Goal: Find specific page/section: Find specific page/section

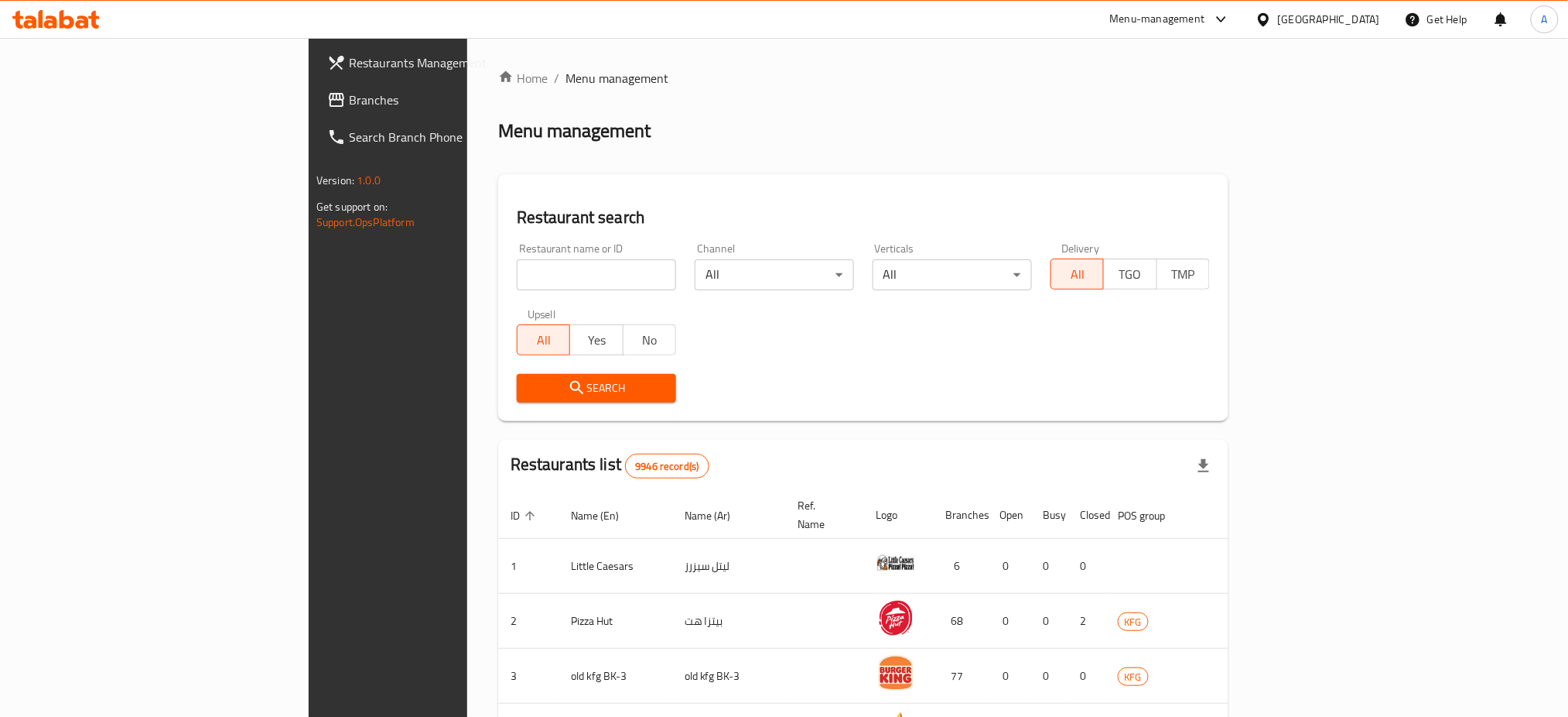
click at [517, 270] on input "search" at bounding box center [597, 275] width 159 height 31
paste input "dolce bello"
type input "dolce bello"
click at [529, 387] on span "Search" at bounding box center [597, 388] width 135 height 20
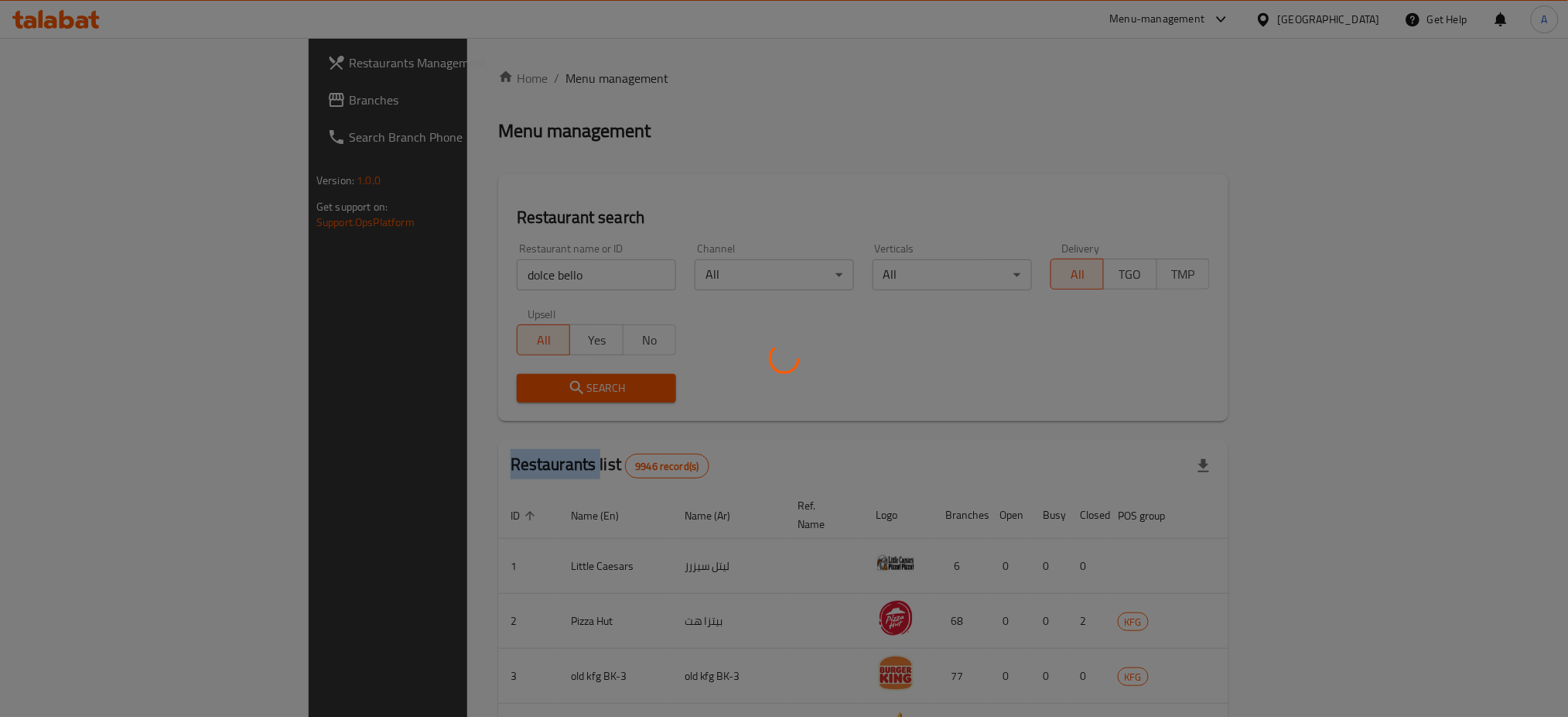
click at [412, 385] on div at bounding box center [784, 358] width 1568 height 717
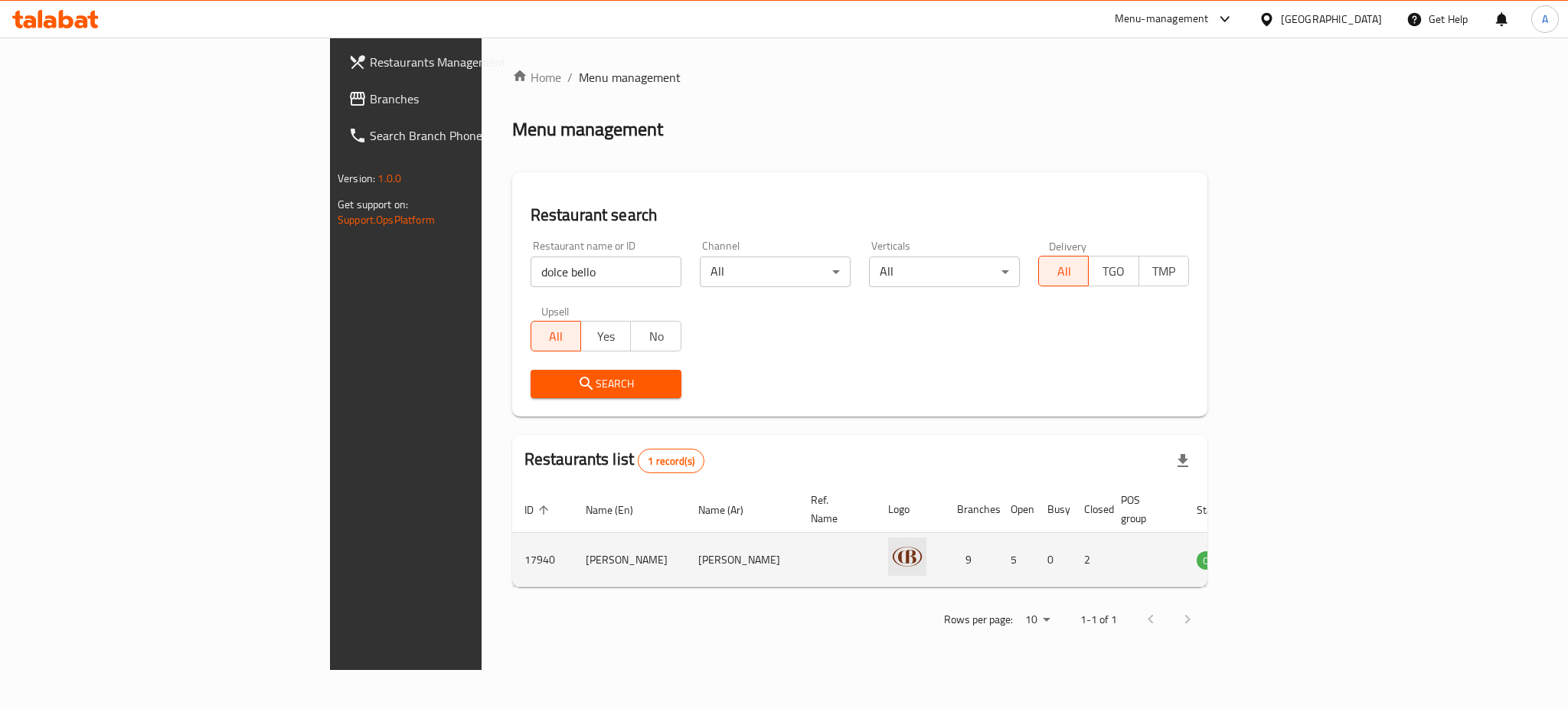
click at [512, 544] on td "17940" at bounding box center [543, 560] width 61 height 55
copy td "17940"
click at [1305, 551] on link "enhanced table" at bounding box center [1291, 560] width 29 height 19
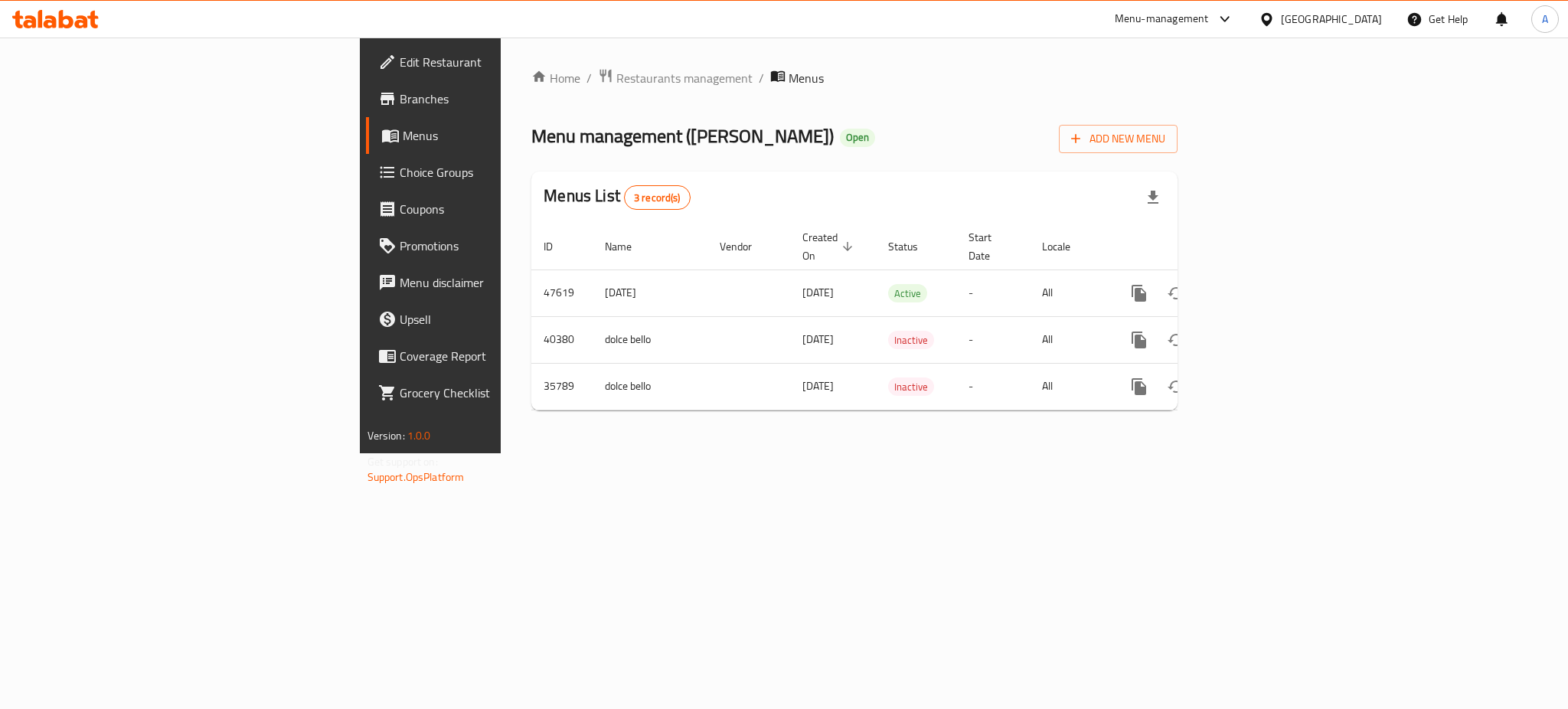
click at [399, 97] on span "Branches" at bounding box center [504, 99] width 209 height 19
